Goal: Task Accomplishment & Management: Complete application form

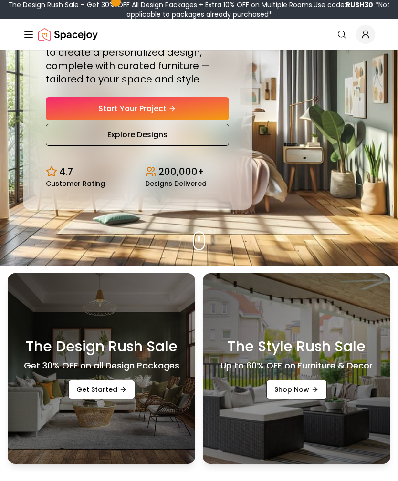
scroll to position [145, 0]
click at [209, 142] on link "Explore Designs" at bounding box center [137, 135] width 183 height 22
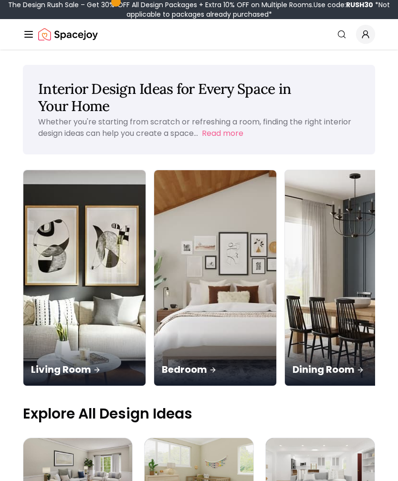
click at [162, 363] on p "Bedroom" at bounding box center [215, 369] width 107 height 13
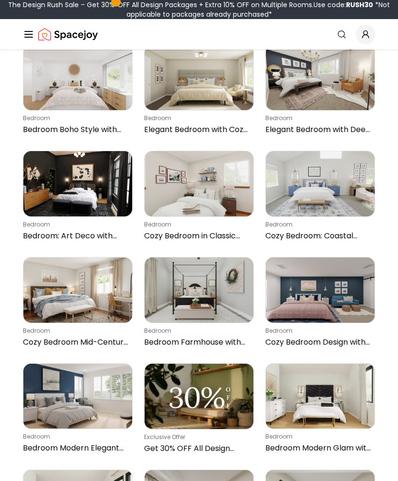
scroll to position [315, 0]
click at [56, 200] on img at bounding box center [77, 183] width 109 height 65
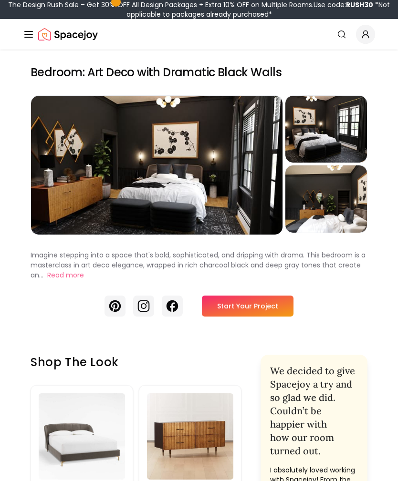
click at [235, 306] on link "Start Your Project" at bounding box center [248, 306] width 92 height 21
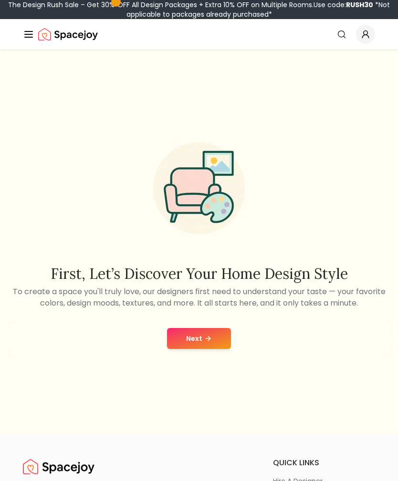
click at [193, 344] on button "Next" at bounding box center [199, 338] width 64 height 21
